Goal: Book appointment/travel/reservation

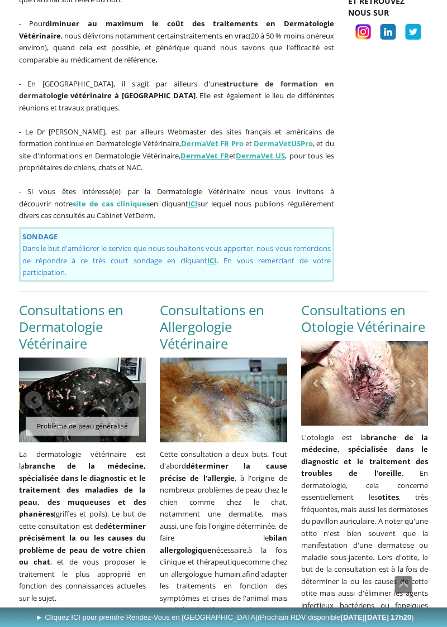
scroll to position [836, 0]
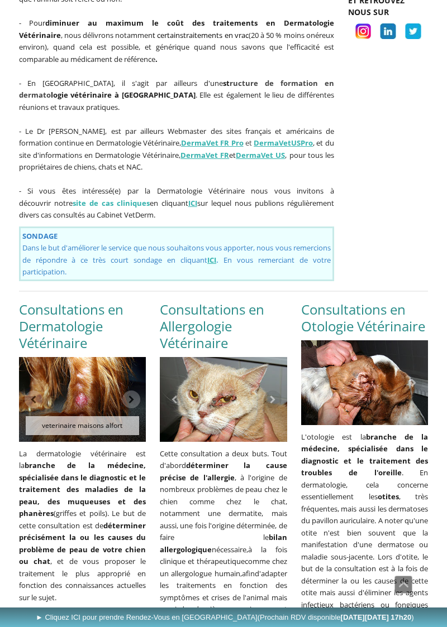
click at [51, 617] on link "Suite...." at bounding box center [38, 622] width 23 height 10
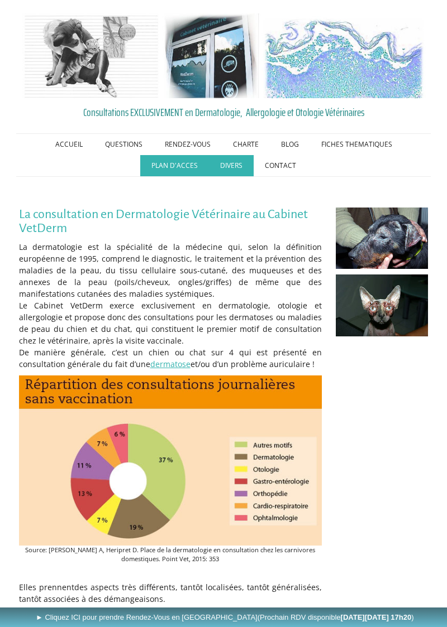
click at [179, 166] on link "PLAN D'ACCES" at bounding box center [174, 165] width 69 height 21
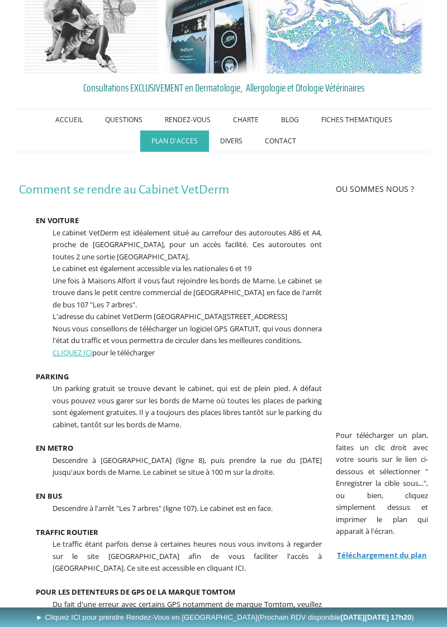
scroll to position [24, 0]
click at [74, 117] on link "ACCUEIL" at bounding box center [69, 120] width 50 height 21
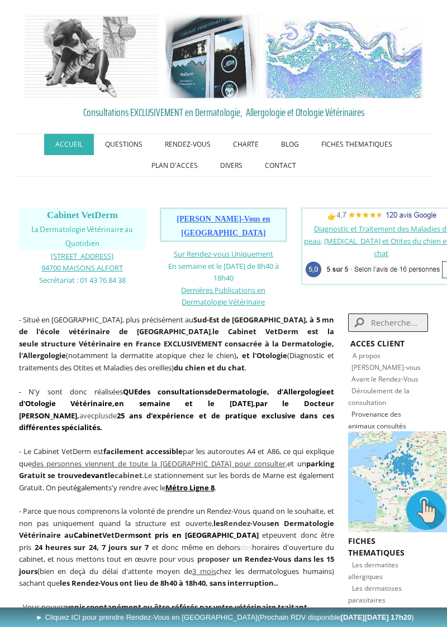
click at [240, 215] on span "[PERSON_NAME]-Vous en [GEOGRAPHIC_DATA]" at bounding box center [222, 226] width 93 height 22
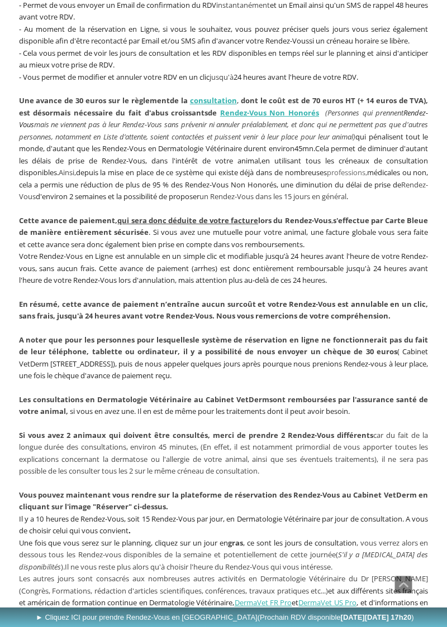
scroll to position [503, 0]
click at [147, 573] on span "Les autres jours sont consacrés aux nombreuses autres activités en Dermatologie…" at bounding box center [223, 596] width 409 height 46
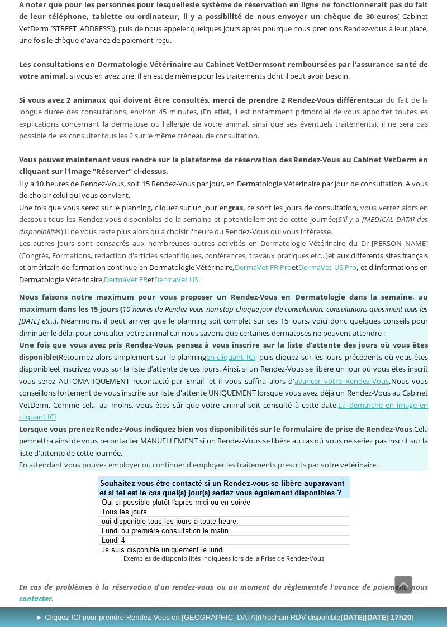
scroll to position [859, 0]
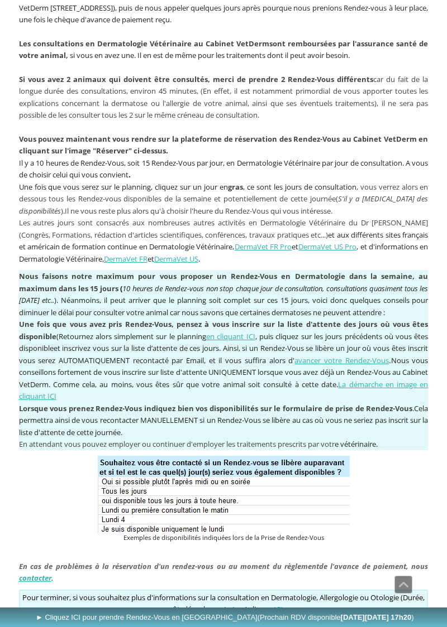
click at [282, 604] on link "ICI" at bounding box center [277, 609] width 9 height 10
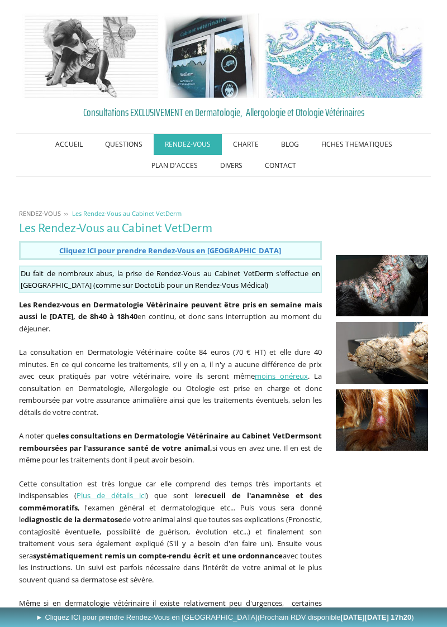
click at [189, 143] on link "RENDEZ-VOUS" at bounding box center [187, 144] width 68 height 21
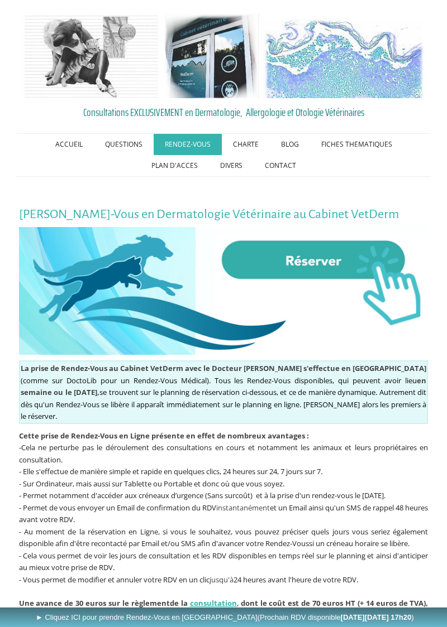
click at [326, 255] on img at bounding box center [223, 291] width 409 height 128
